Goal: Task Accomplishment & Management: Manage account settings

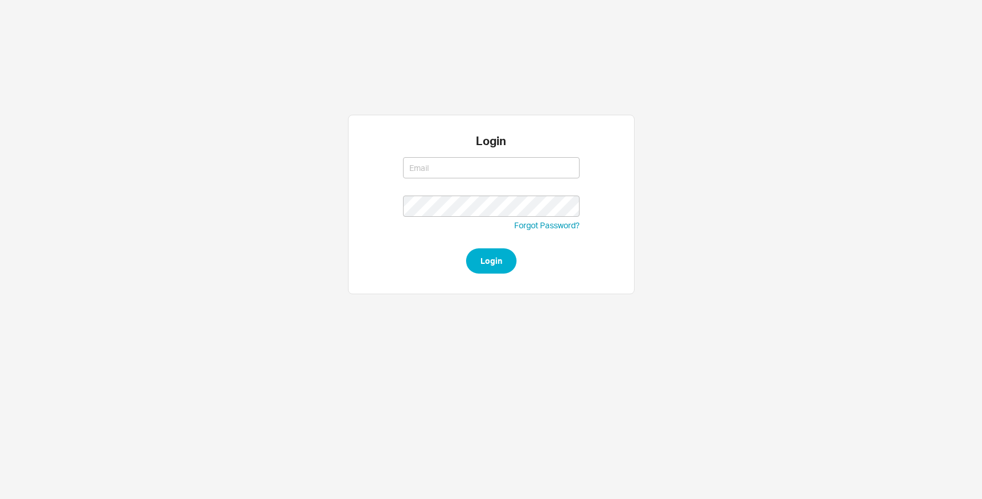
type input "[EMAIL_ADDRESS][DOMAIN_NAME]"
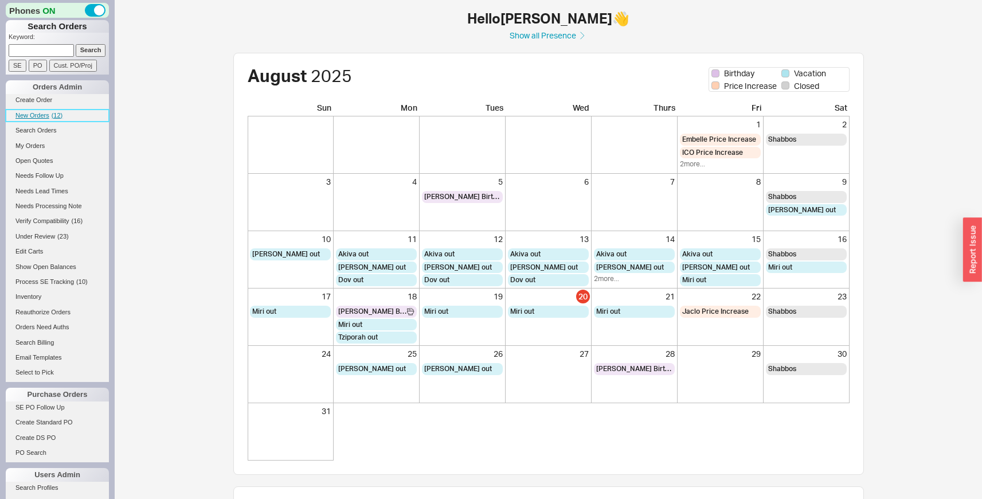
click at [51, 119] on link "New Orders ( 12 )" at bounding box center [57, 116] width 103 height 12
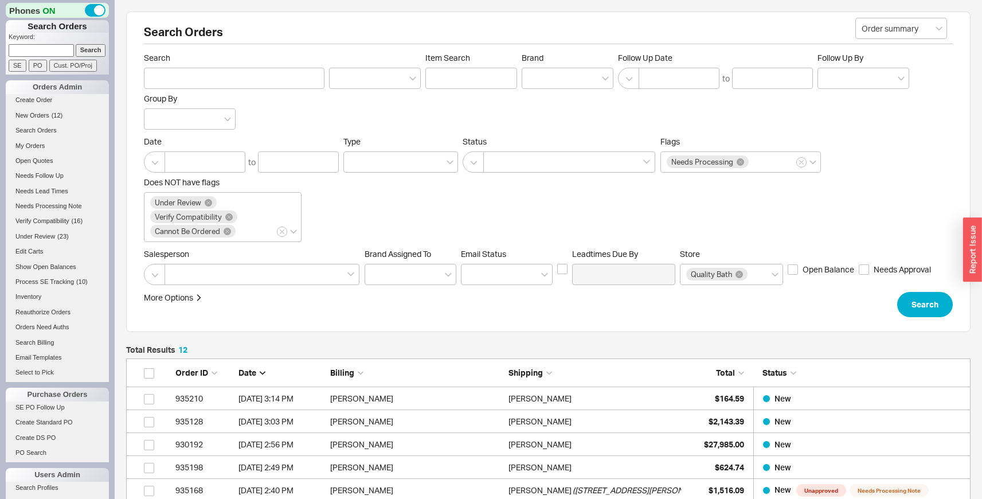
scroll to position [318, 836]
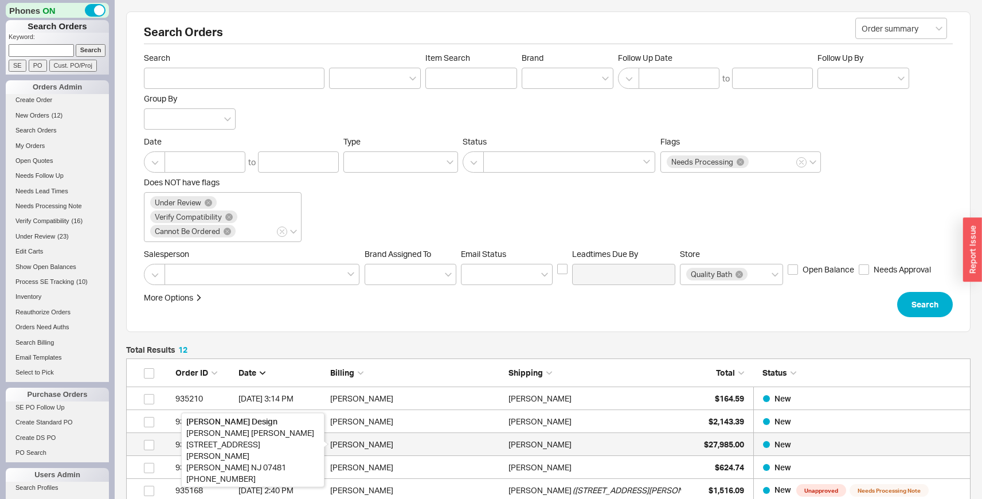
click at [418, 450] on div "Alexandra Martin" at bounding box center [416, 444] width 173 height 23
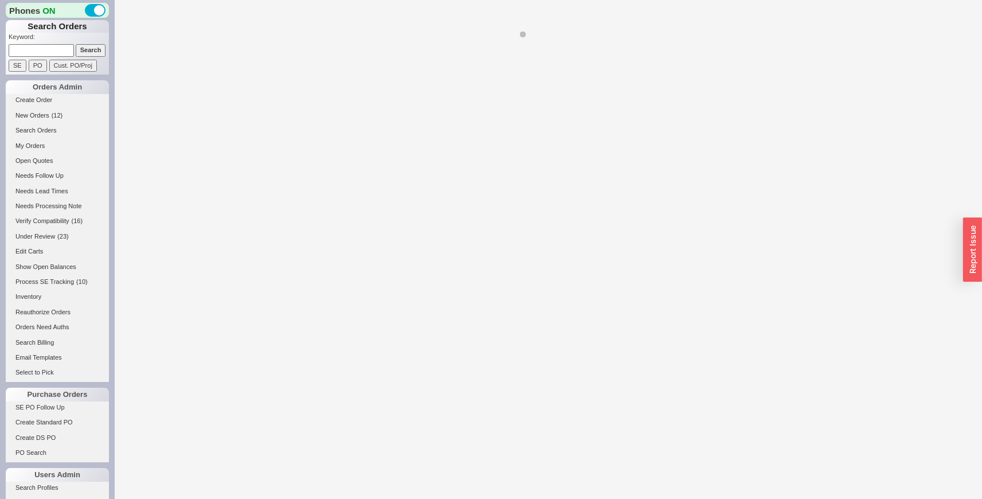
select select "LOW"
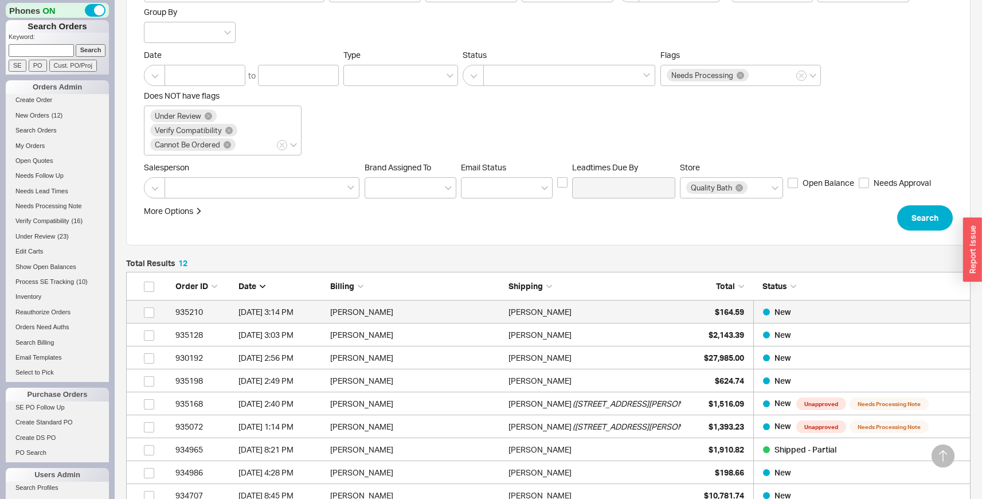
scroll to position [319, 0]
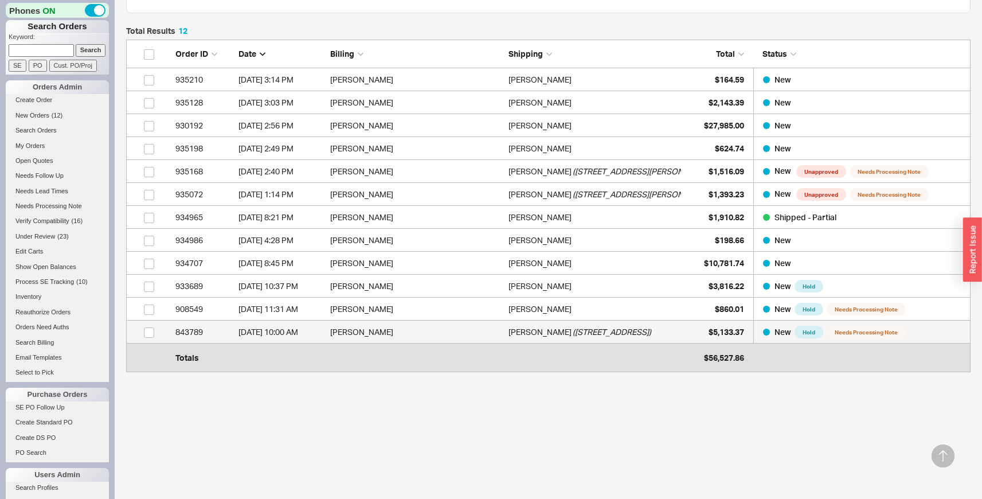
click at [298, 325] on div "1/2/25 10:00 AM" at bounding box center [282, 332] width 86 height 23
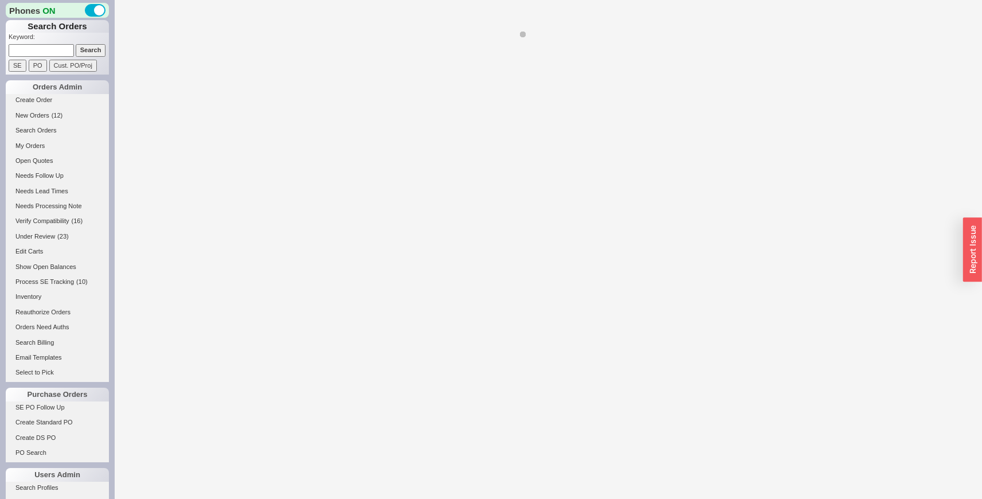
select select "LOW"
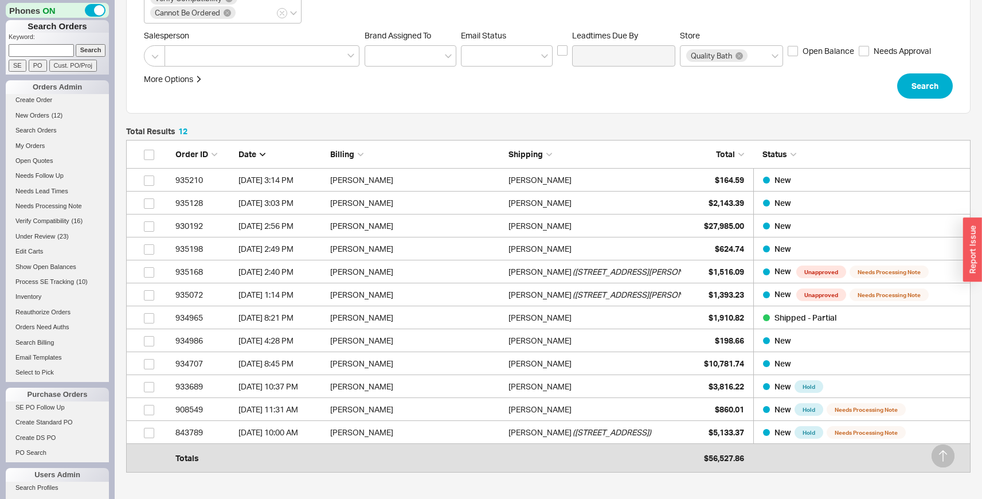
scroll to position [228, 0]
